Goal: Task Accomplishment & Management: Manage account settings

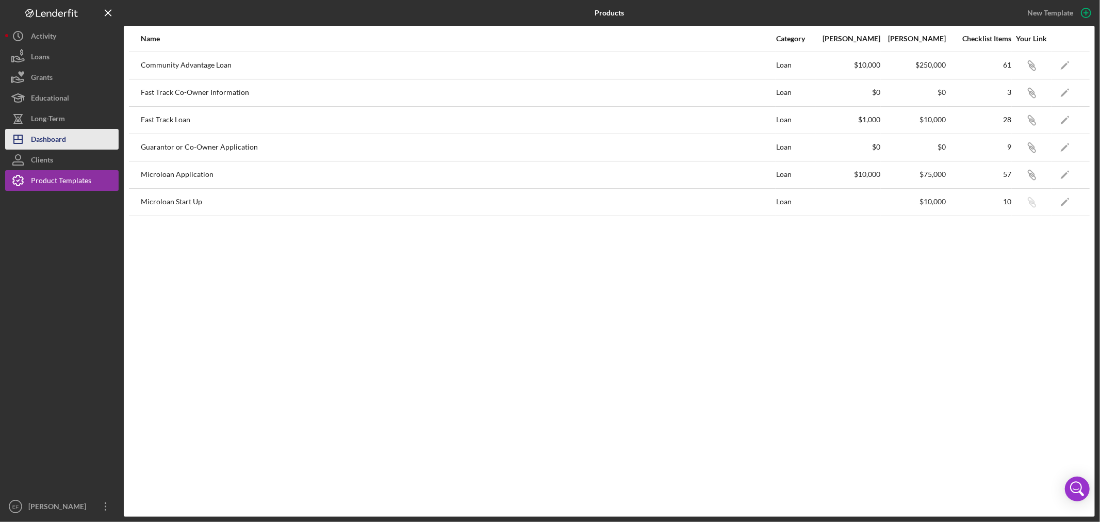
click at [38, 146] on div "Dashboard" at bounding box center [48, 140] width 35 height 23
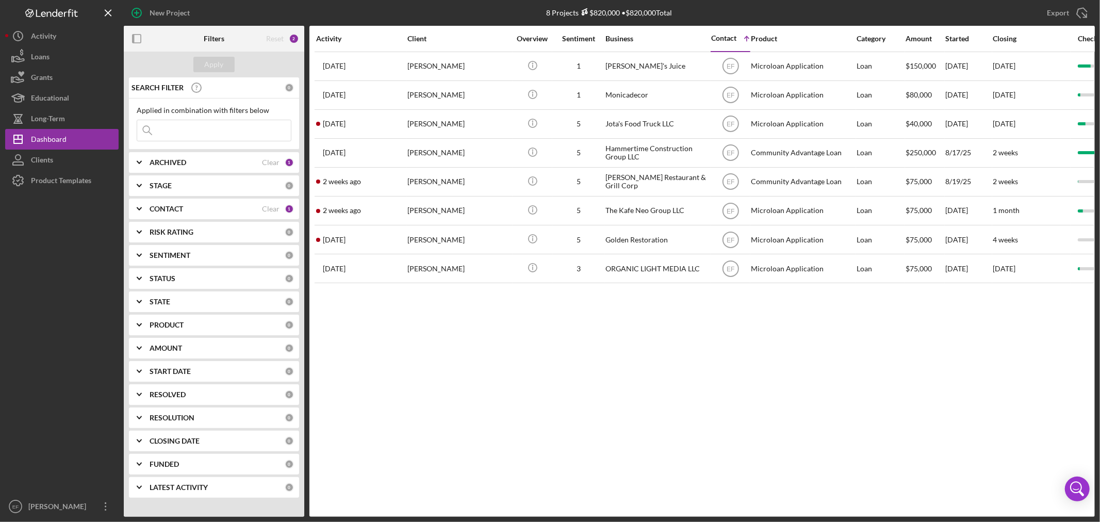
click at [223, 137] on input at bounding box center [214, 130] width 154 height 21
click at [198, 129] on input at bounding box center [214, 130] width 154 height 21
click at [169, 188] on div "STAGE" at bounding box center [217, 186] width 135 height 8
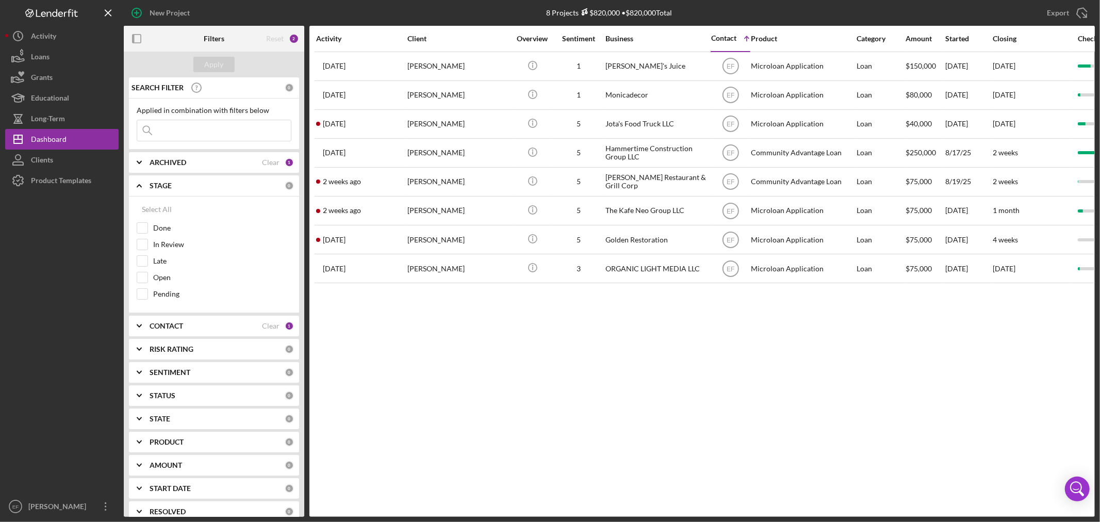
click at [172, 160] on b "ARCHIVED" at bounding box center [168, 162] width 37 height 8
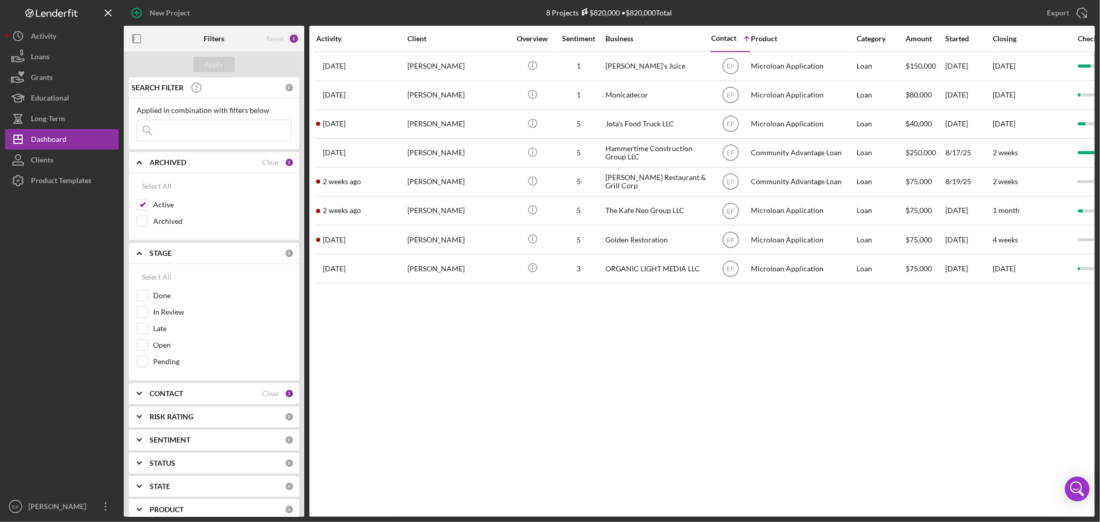
click at [162, 398] on b "CONTACT" at bounding box center [167, 393] width 34 height 8
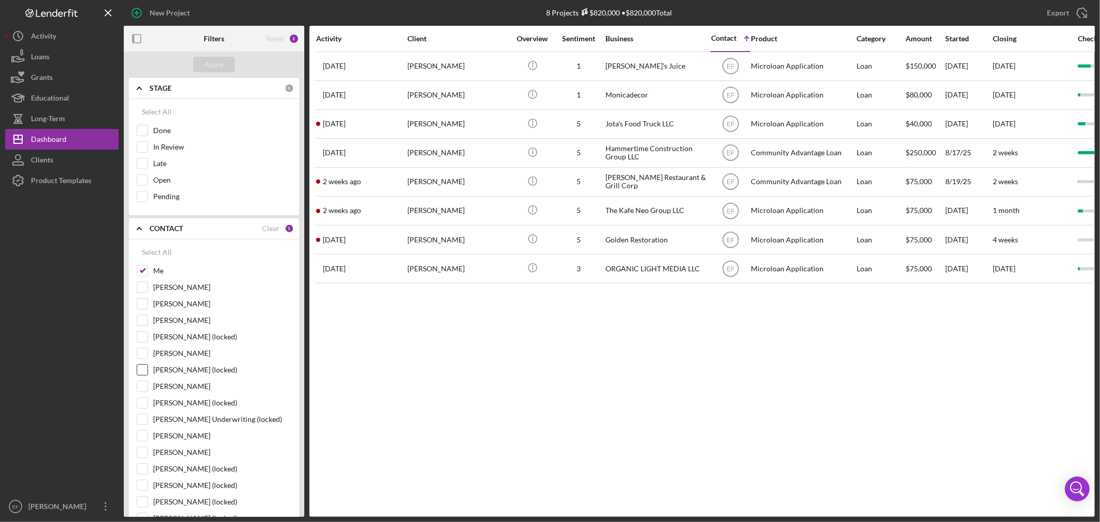
scroll to position [172, 0]
click at [141, 449] on input "[PERSON_NAME]" at bounding box center [142, 446] width 10 height 10
checkbox input "true"
click at [224, 64] on button "Apply" at bounding box center [213, 64] width 41 height 15
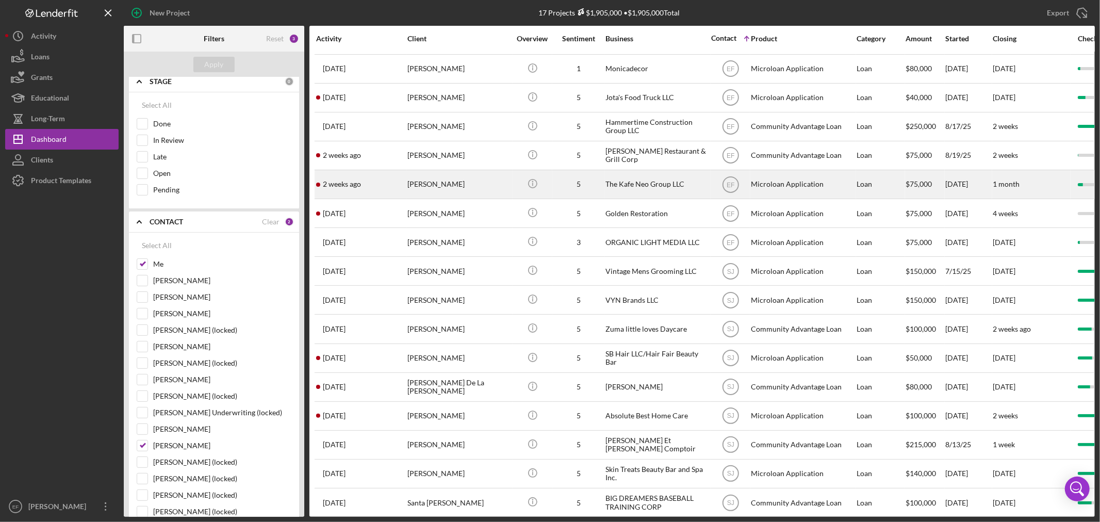
scroll to position [48, 0]
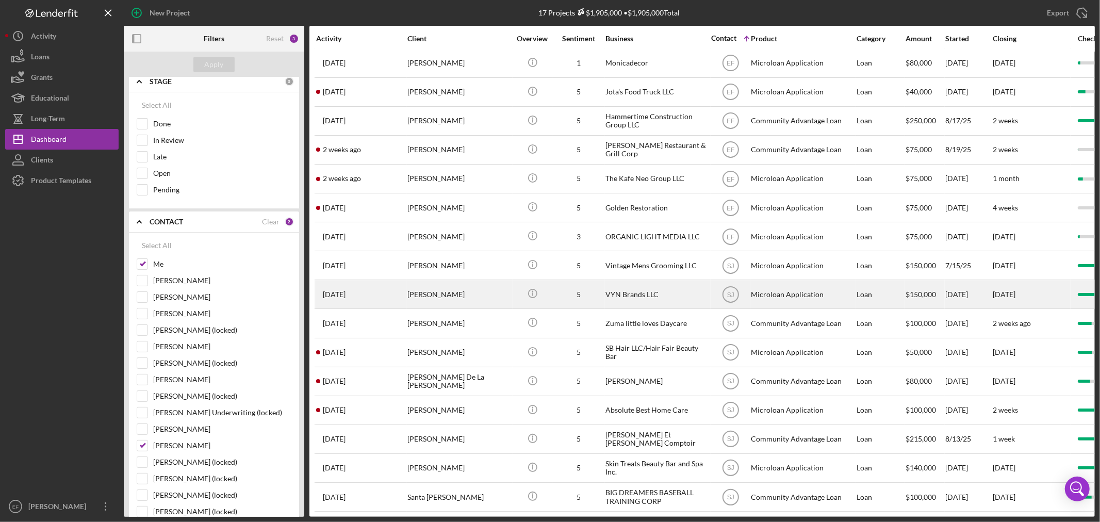
click at [423, 281] on div "[PERSON_NAME]" at bounding box center [459, 294] width 103 height 27
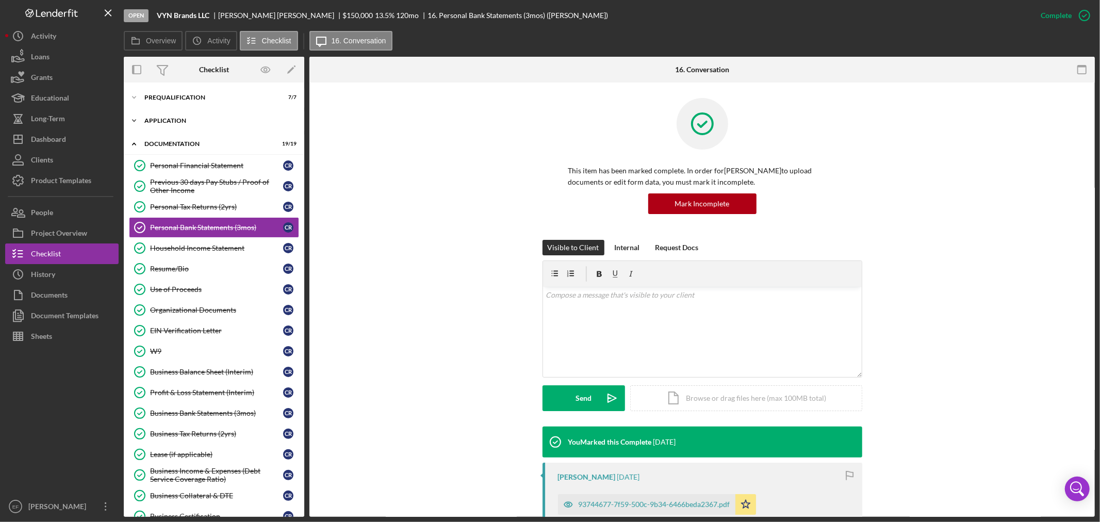
click at [173, 123] on div "Application" at bounding box center [217, 121] width 147 height 6
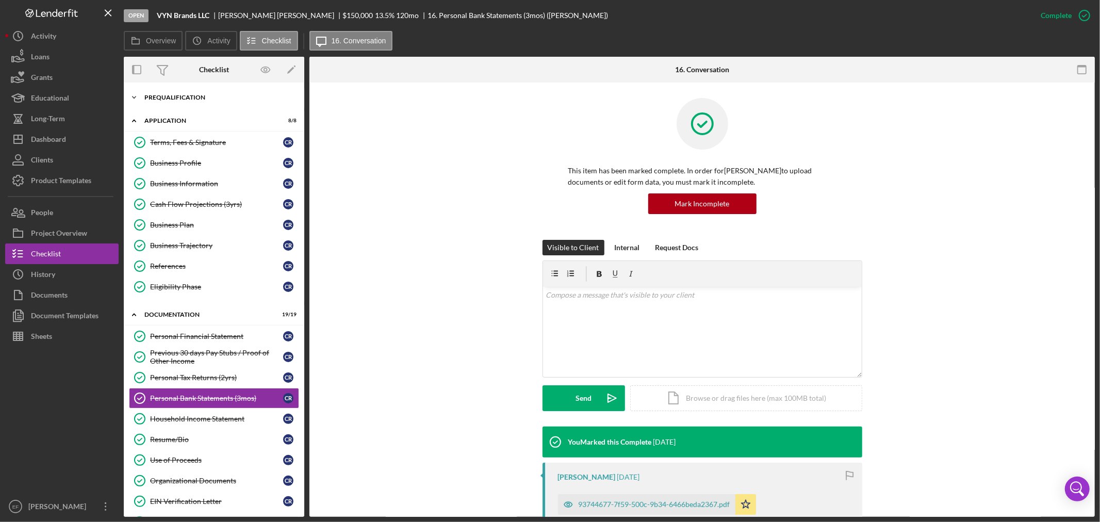
click at [171, 99] on div "Prequalification" at bounding box center [217, 97] width 147 height 6
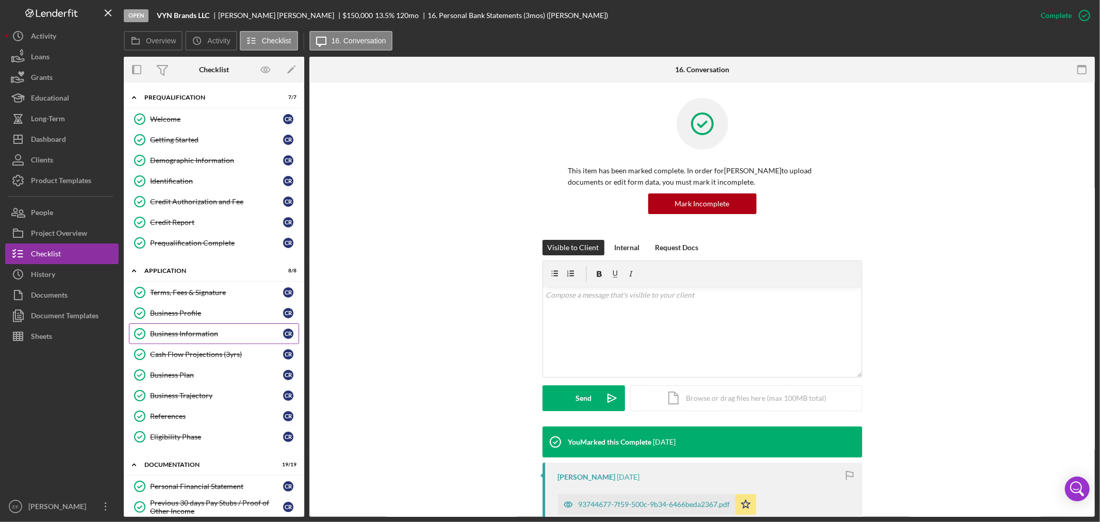
click at [174, 334] on div "Business Information" at bounding box center [216, 334] width 133 height 8
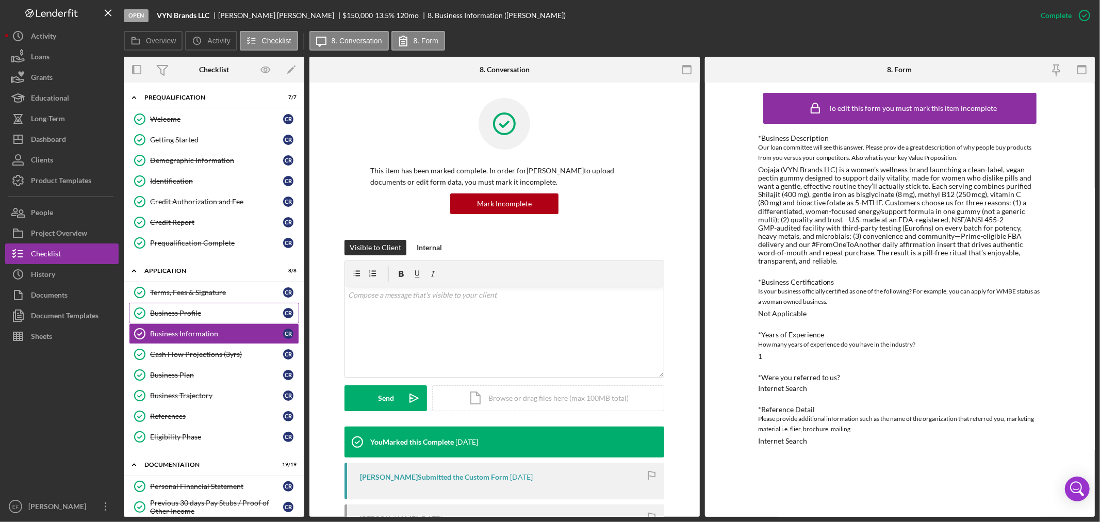
click at [198, 313] on div "Business Profile" at bounding box center [216, 313] width 133 height 8
